Goal: Information Seeking & Learning: Learn about a topic

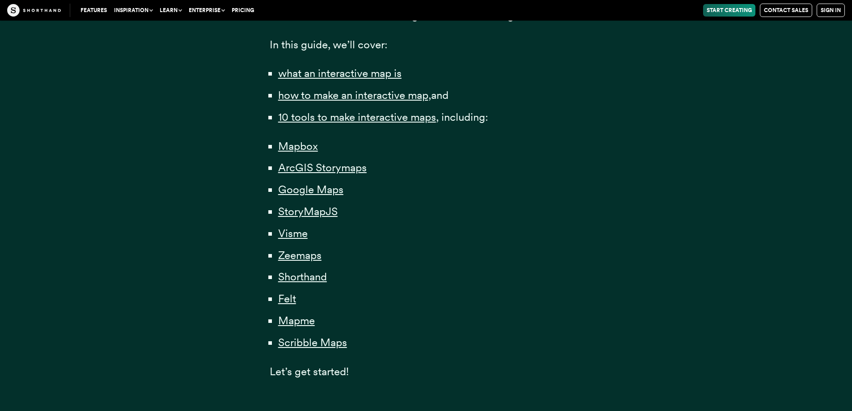
scroll to position [492, 0]
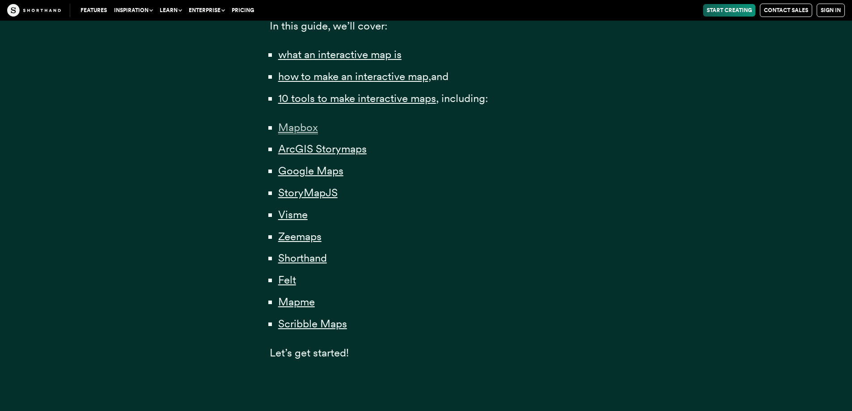
click at [305, 129] on span "Mapbox" at bounding box center [298, 127] width 40 height 13
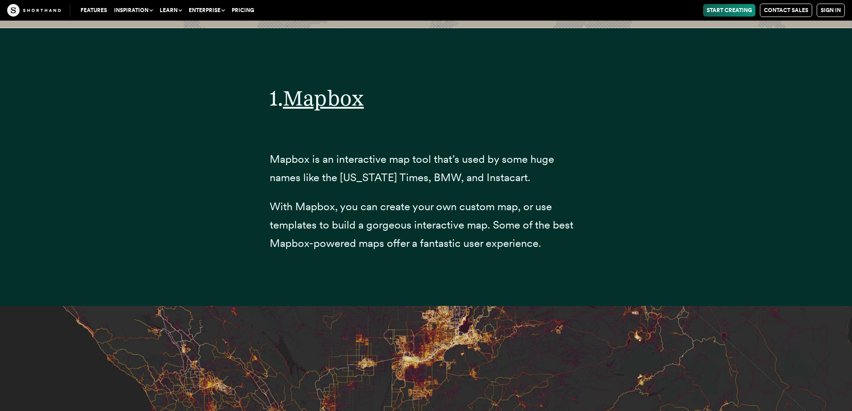
scroll to position [3459, 0]
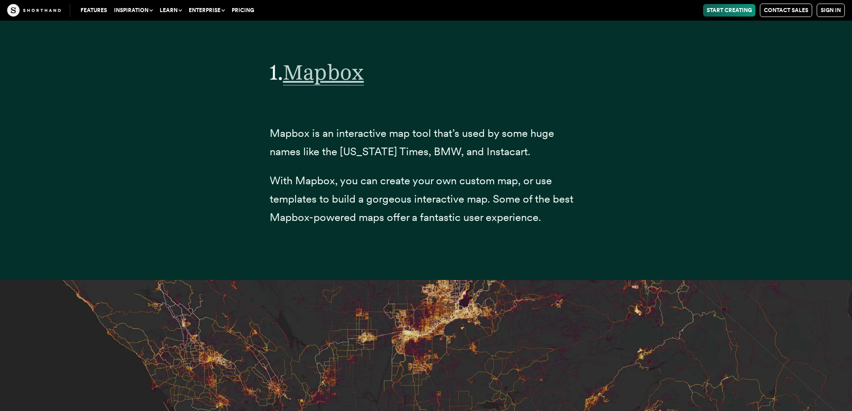
click at [315, 85] on span "Mapbox" at bounding box center [323, 72] width 81 height 26
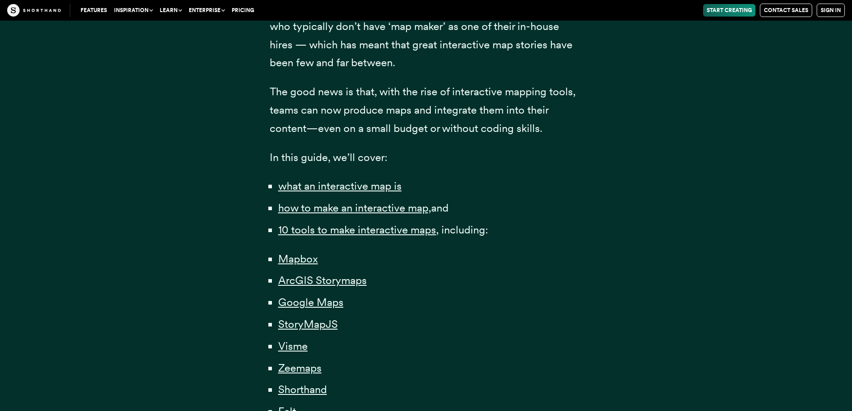
scroll to position [595, 0]
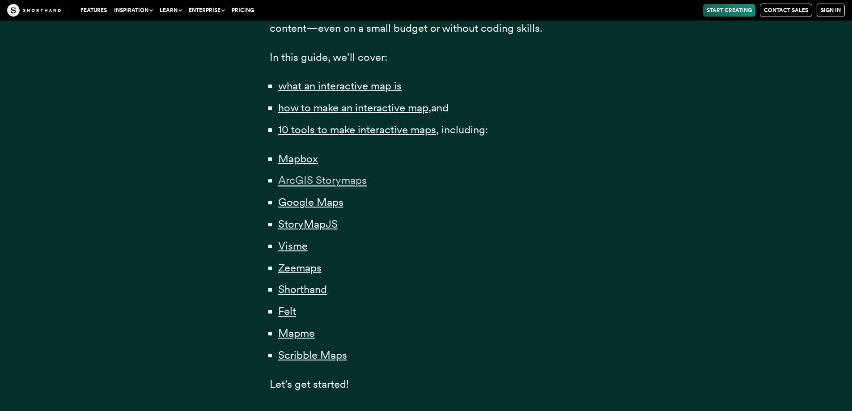
click at [325, 184] on span "ArcGIS Storymaps" at bounding box center [322, 180] width 89 height 13
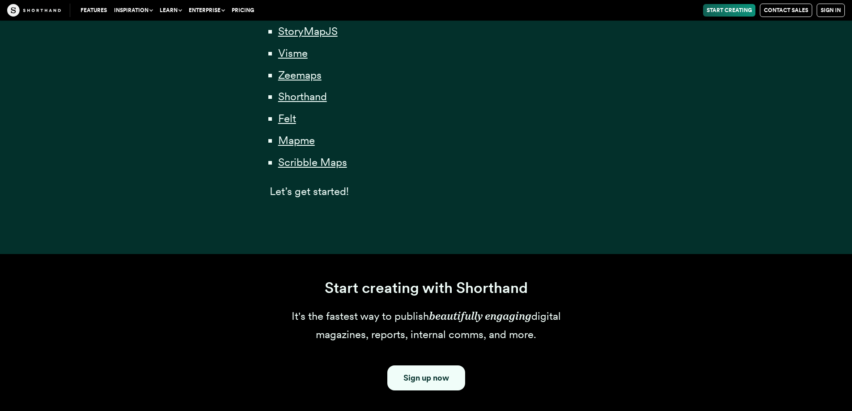
scroll to position [673, 0]
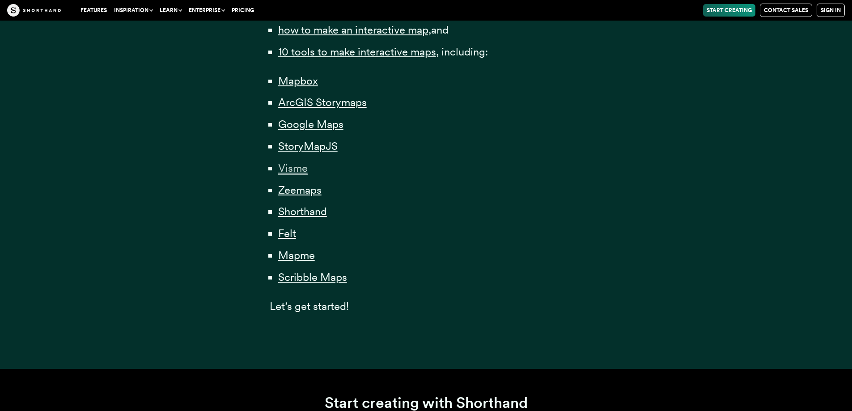
click at [298, 169] on span "Visme" at bounding box center [293, 168] width 30 height 13
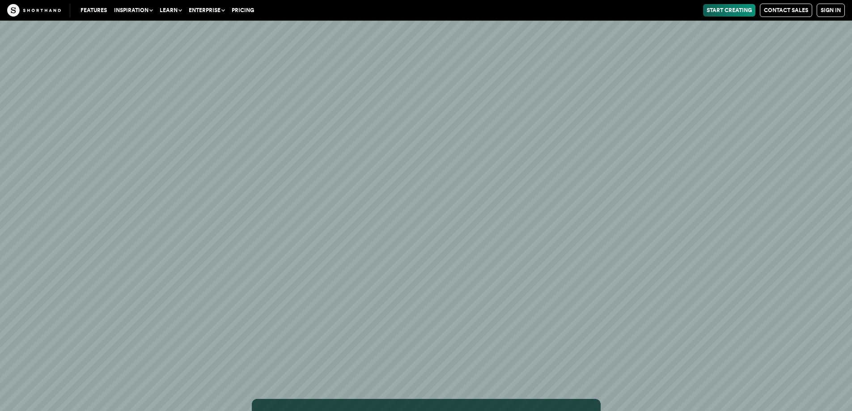
scroll to position [12426, 0]
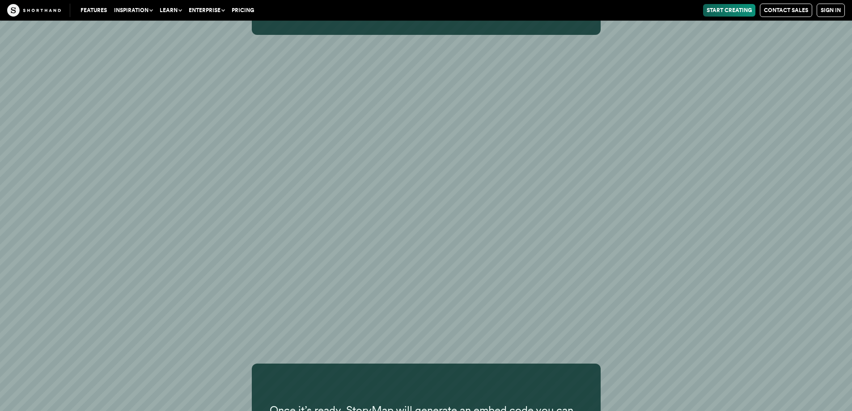
scroll to position [11621, 0]
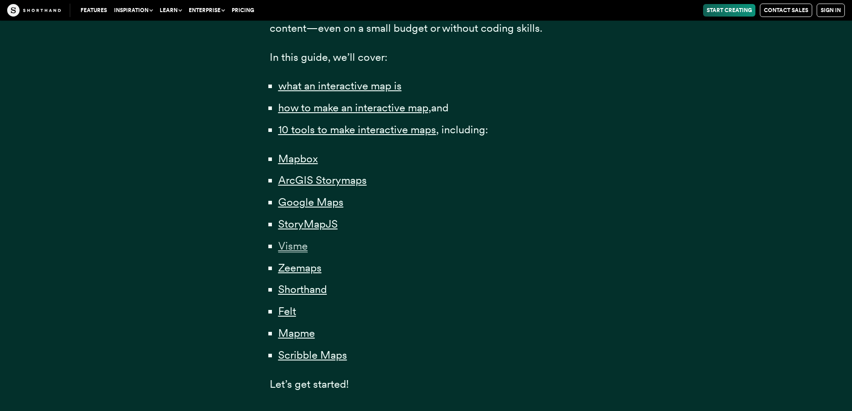
scroll to position [626, 0]
